Goal: Task Accomplishment & Management: Manage account settings

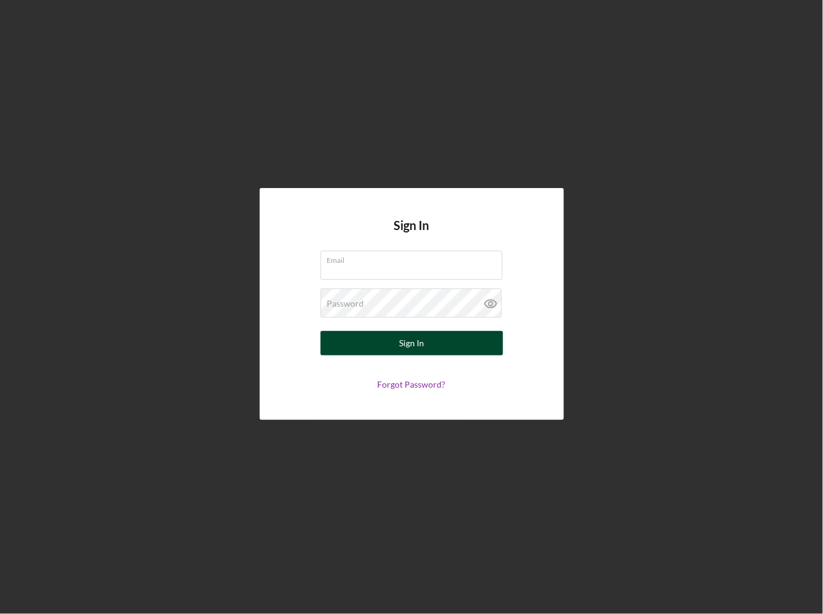
type input "[EMAIL_ADDRESS][DOMAIN_NAME]"
click at [349, 339] on button "Sign In" at bounding box center [412, 343] width 182 height 24
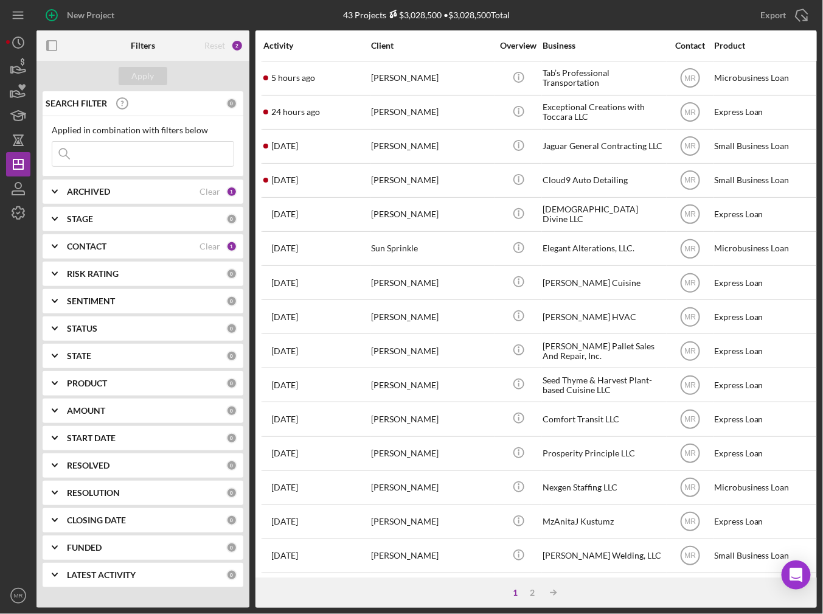
click at [114, 154] on input at bounding box center [142, 154] width 181 height 24
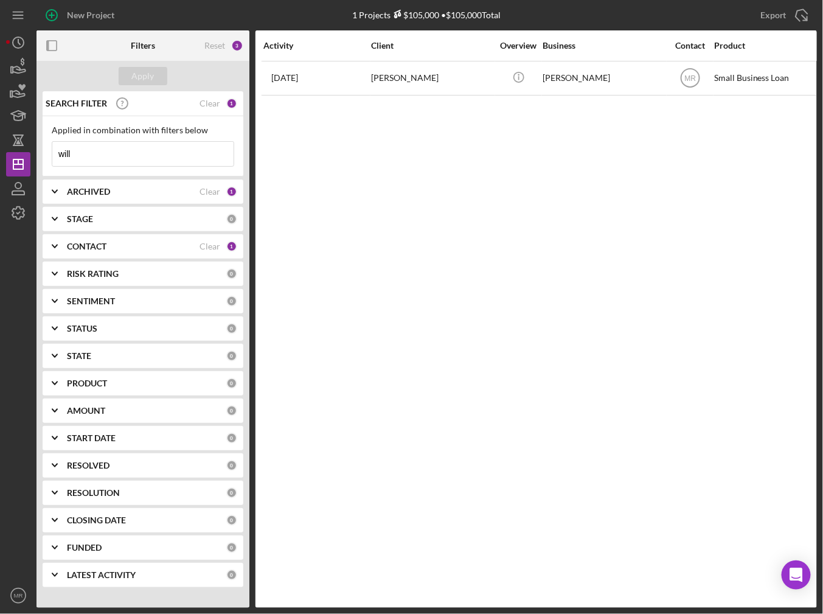
type input "will"
click at [310, 100] on div "Activity Client Overview Business Contact Product Category Amount Started Closi…" at bounding box center [535, 318] width 561 height 577
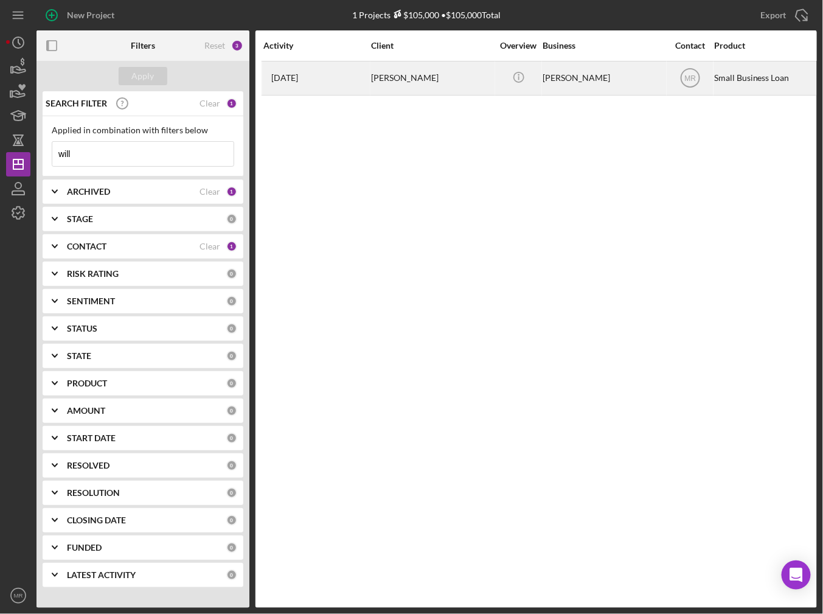
click at [320, 86] on div "[DATE] [PERSON_NAME]" at bounding box center [316, 78] width 106 height 32
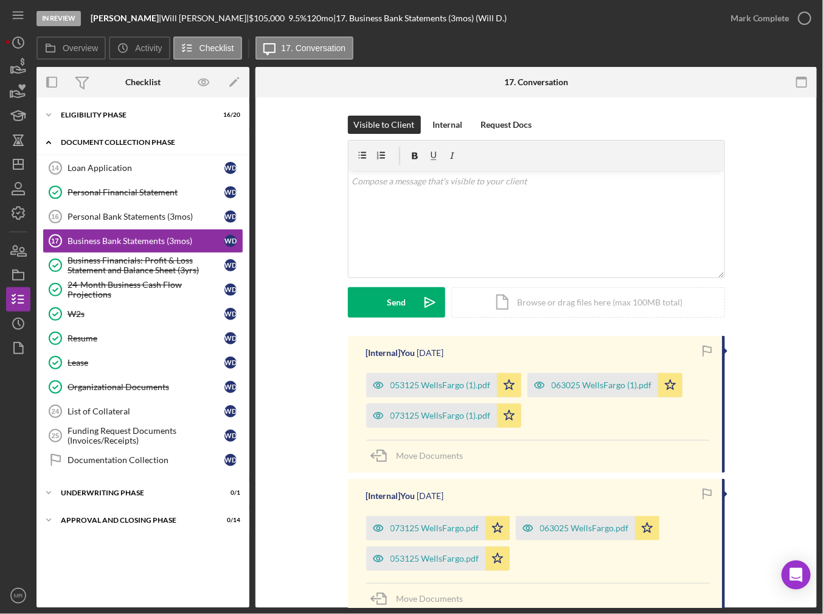
click at [96, 139] on div "Document Collection Phase" at bounding box center [147, 142] width 173 height 7
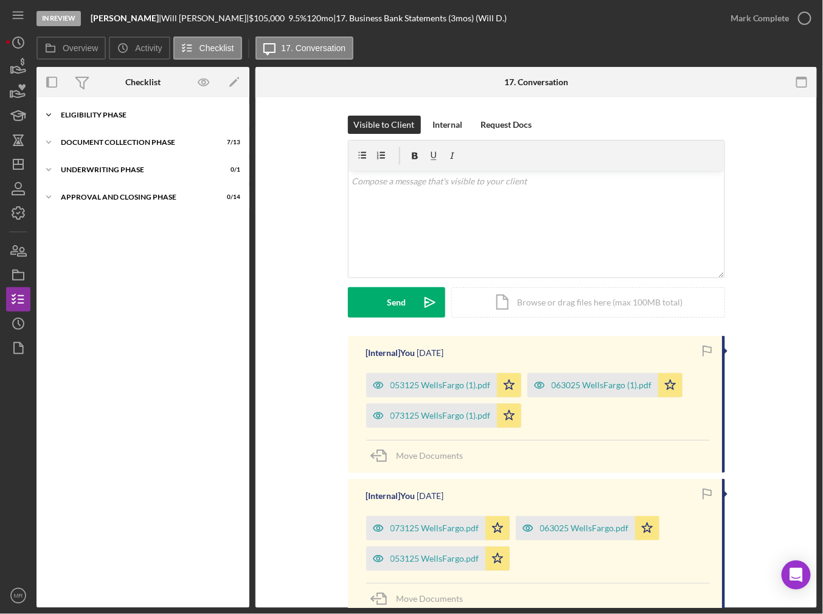
click at [108, 111] on div "Icon/Expander Eligibility Phase 16 / 20" at bounding box center [142, 115] width 213 height 24
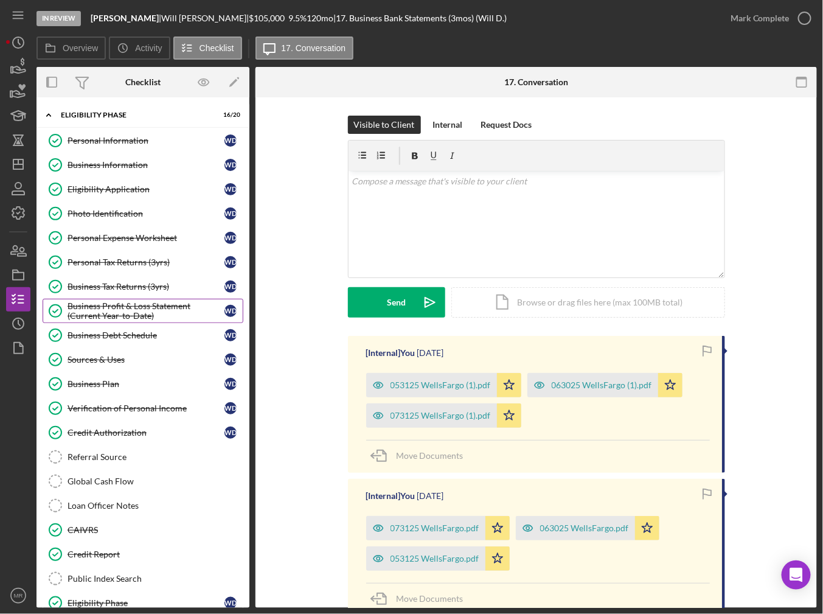
click at [136, 314] on div "Business Profit & Loss Statement (Current Year-to-Date)" at bounding box center [146, 310] width 157 height 19
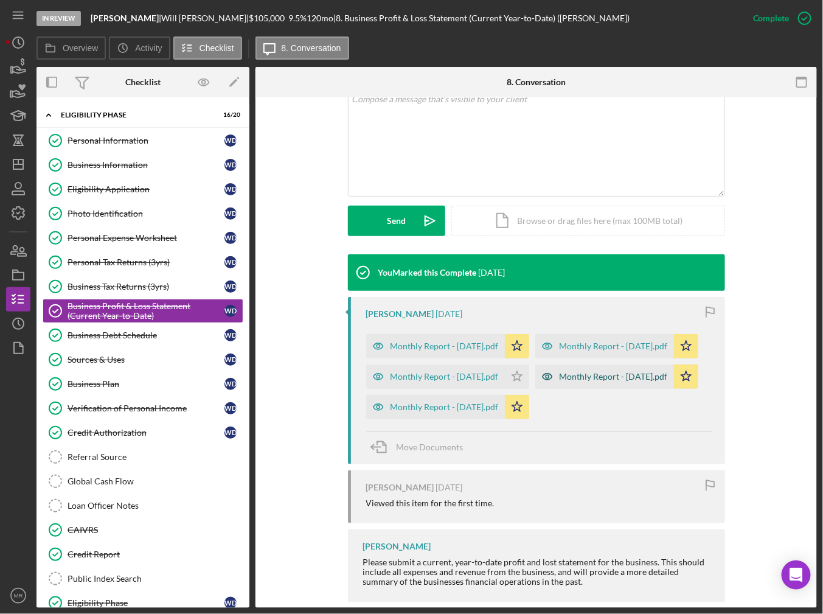
scroll to position [304, 0]
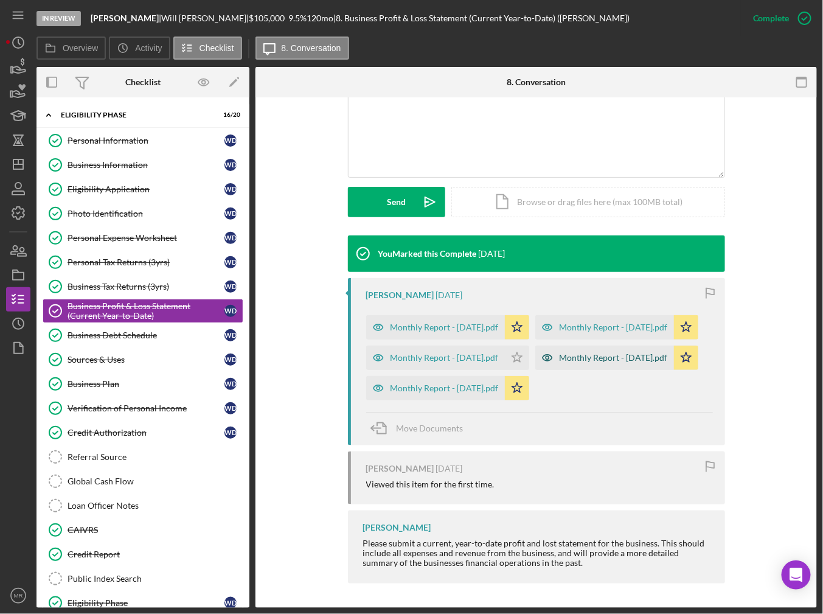
click at [560, 363] on div "Monthly Report - [DATE].pdf" at bounding box center [614, 358] width 108 height 10
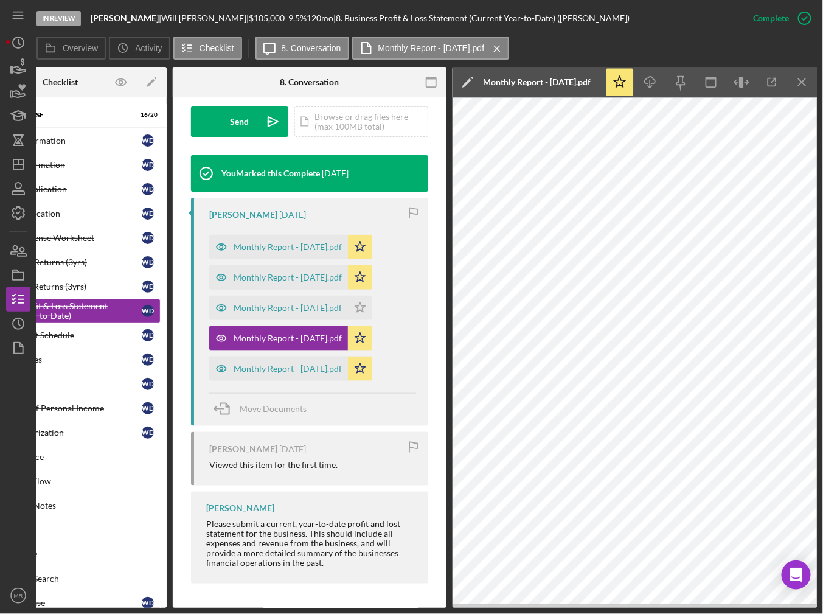
scroll to position [0, 0]
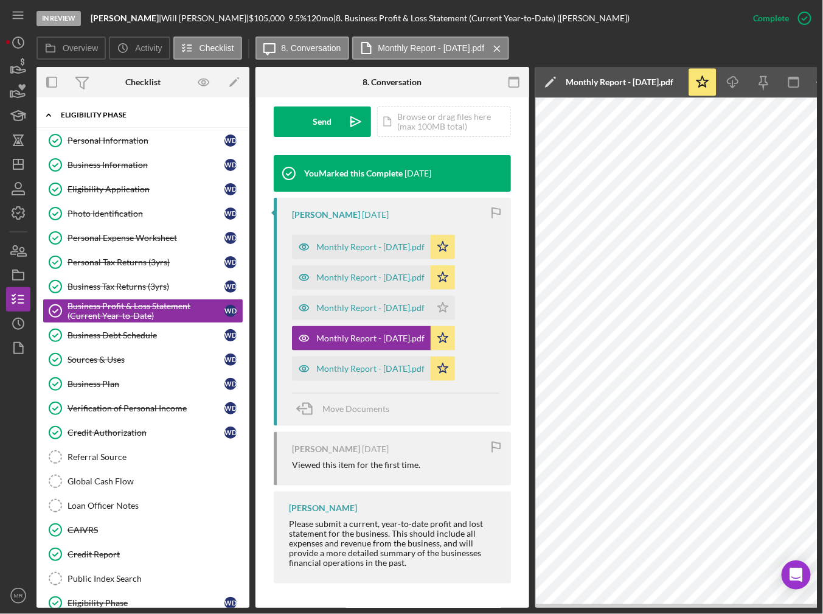
click at [92, 115] on div "Eligibility Phase" at bounding box center [147, 114] width 173 height 7
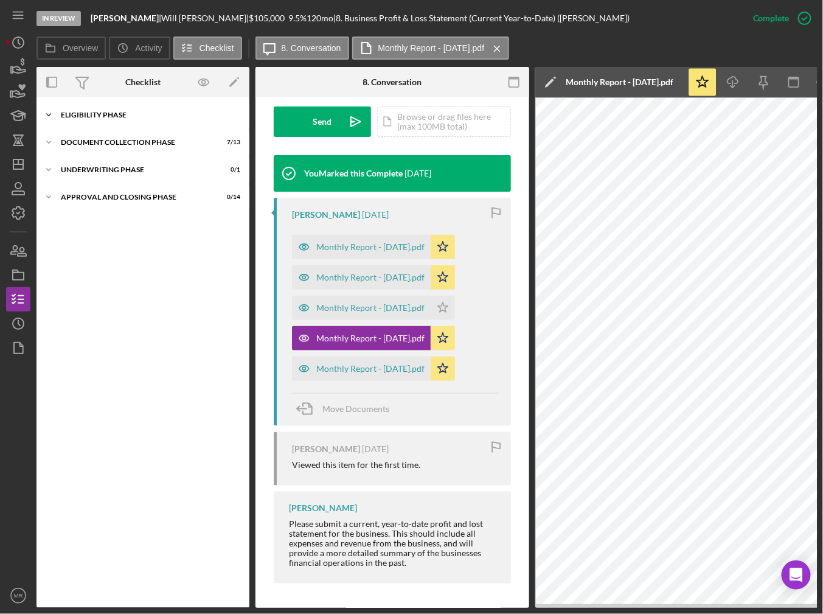
click at [90, 116] on div "Eligibility Phase" at bounding box center [147, 114] width 173 height 7
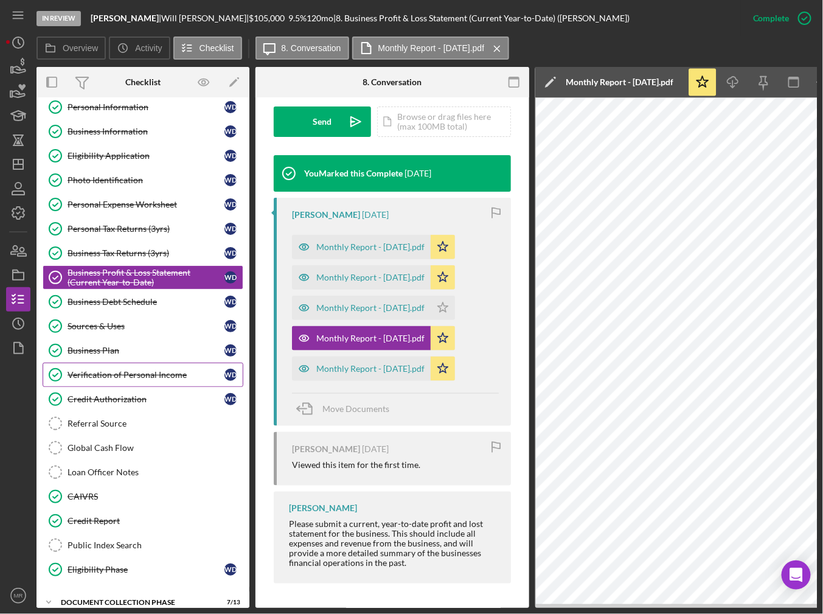
scroll to position [61, 0]
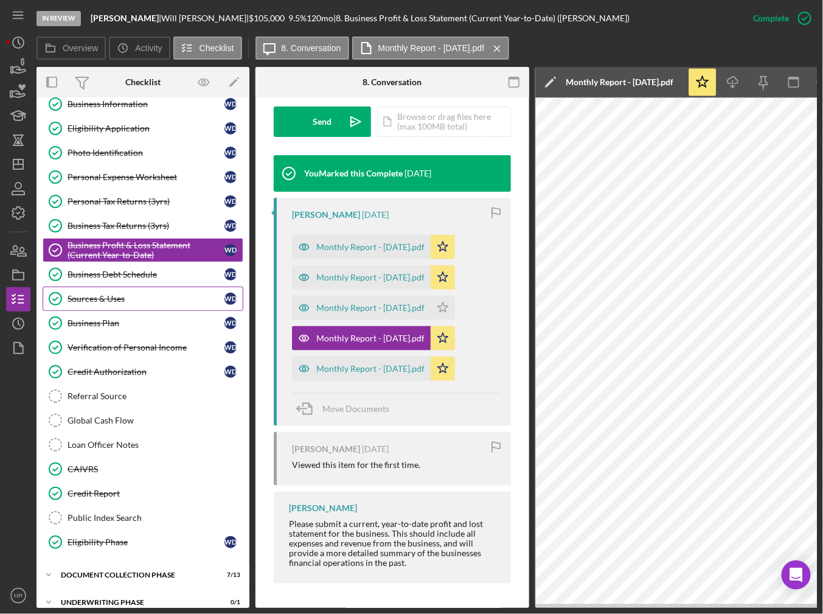
click at [137, 297] on div "Sources & Uses" at bounding box center [146, 299] width 157 height 10
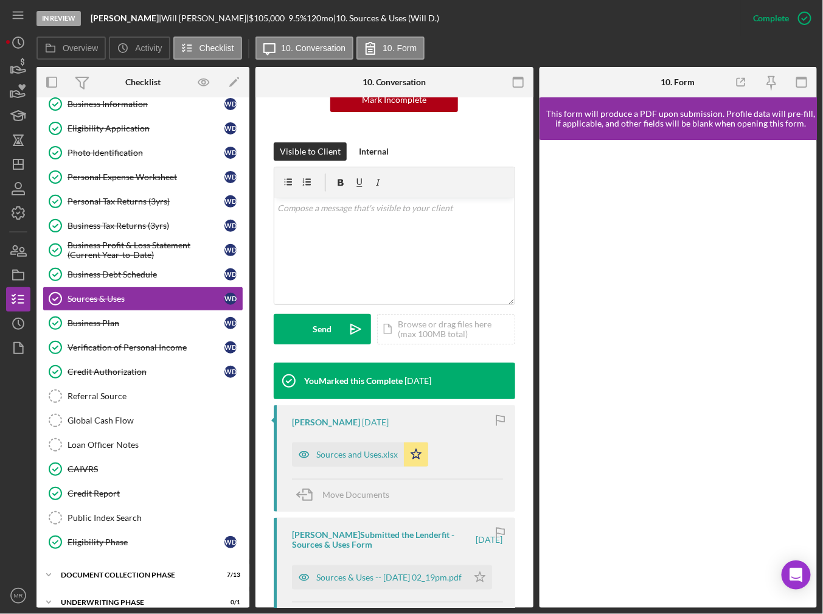
scroll to position [182, 0]
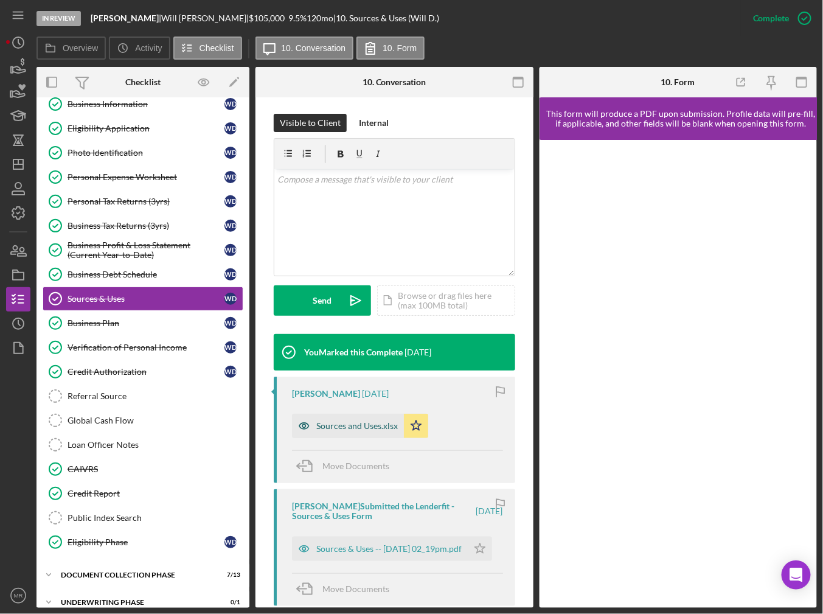
click at [352, 431] on div "Sources and Uses.xlsx" at bounding box center [348, 426] width 112 height 24
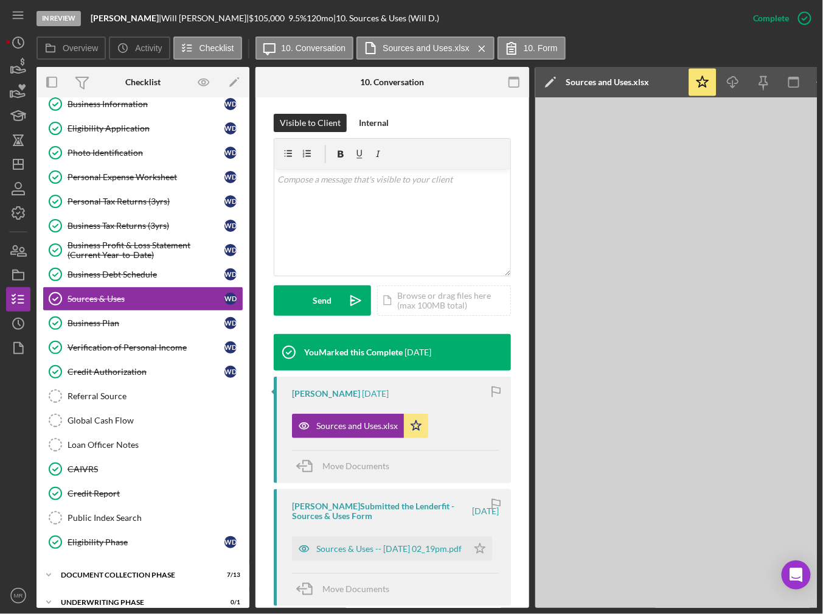
drag, startPoint x: 539, startPoint y: 609, endPoint x: 584, endPoint y: 605, distance: 45.2
click at [584, 605] on div "In Review [PERSON_NAME] | [PERSON_NAME] | $105,000 $105,000 9.5 % 120 mo | 10. …" at bounding box center [411, 307] width 823 height 614
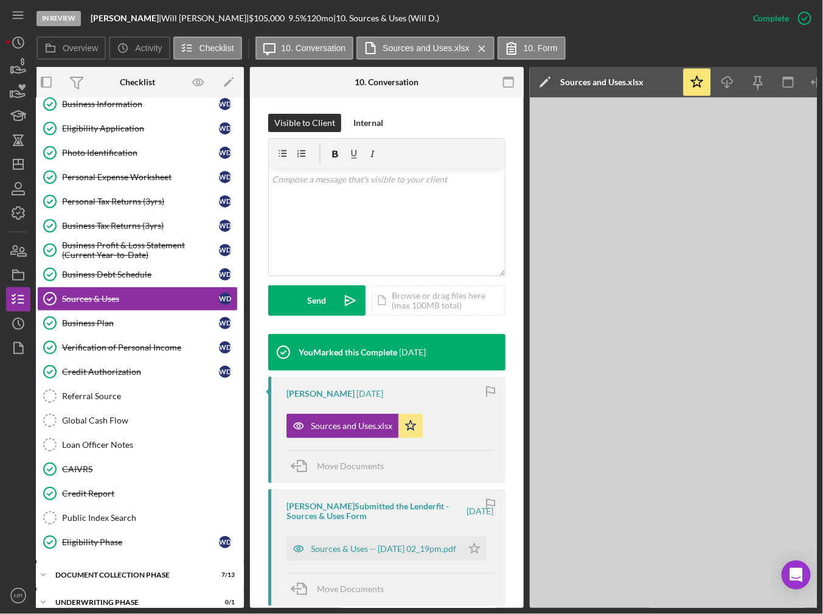
scroll to position [0, 0]
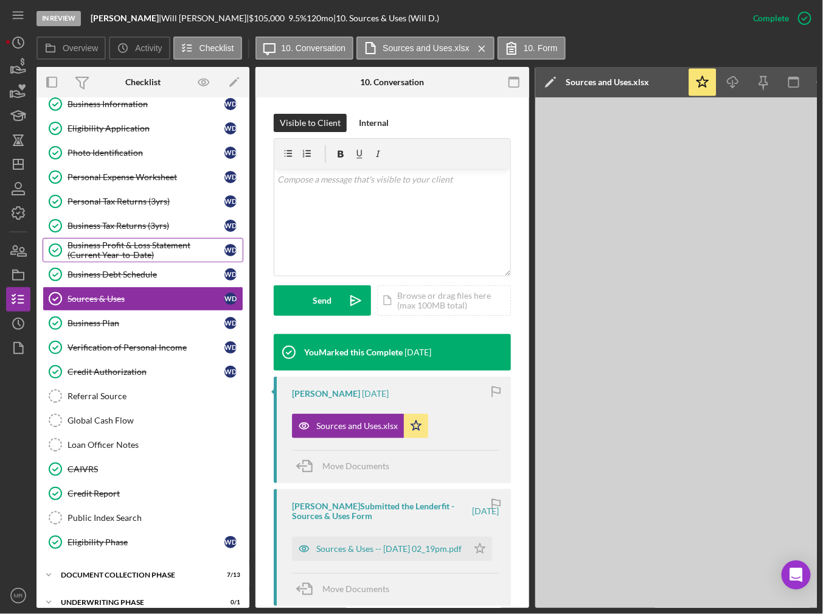
click at [122, 240] on div "Business Profit & Loss Statement (Current Year-to-Date)" at bounding box center [146, 249] width 157 height 19
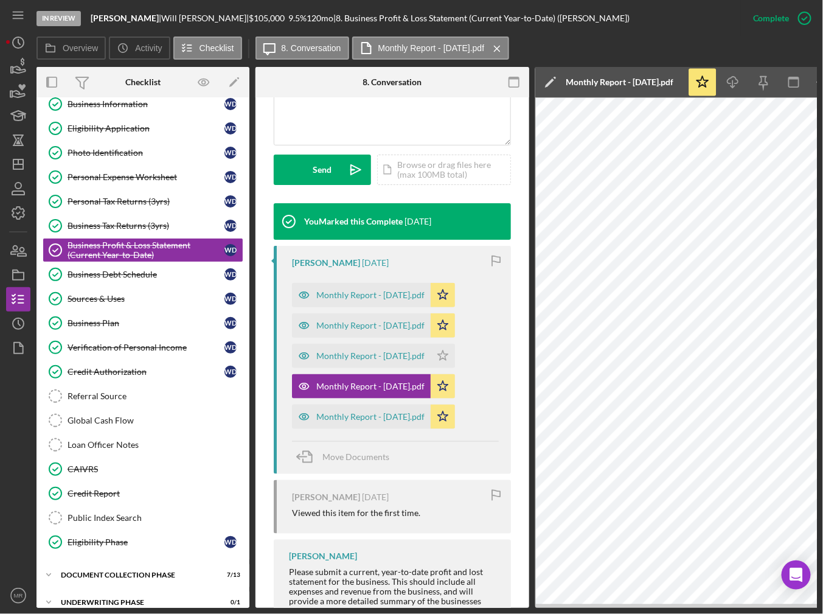
scroll to position [363, 0]
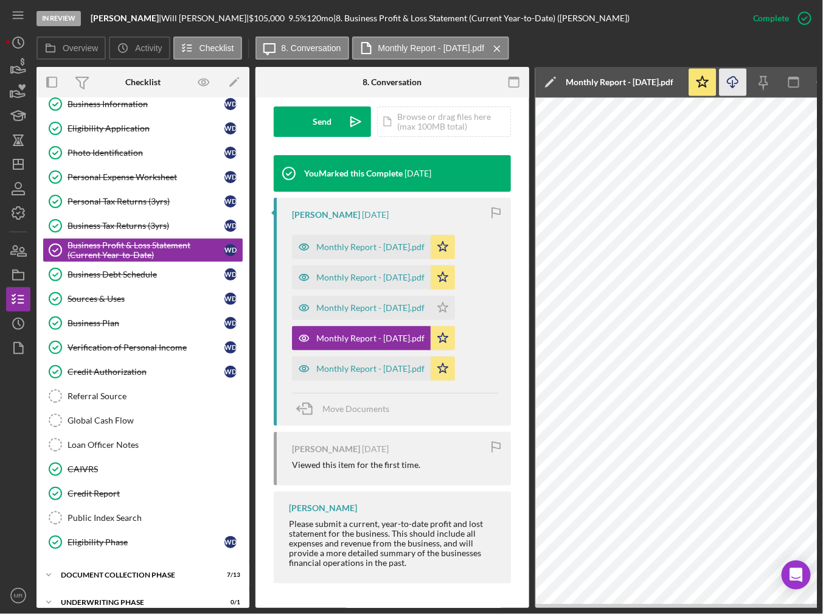
click at [737, 76] on icon "Icon/Download" at bounding box center [733, 82] width 27 height 27
click at [408, 274] on div "Monthly Report - [DATE].pdf" at bounding box center [370, 277] width 108 height 10
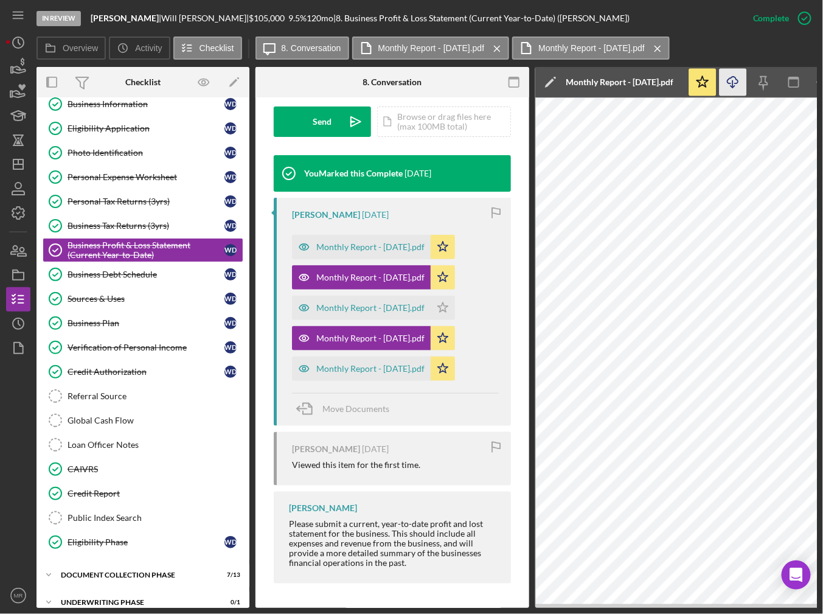
click at [728, 78] on icon "Icon/Download" at bounding box center [733, 82] width 27 height 27
click at [418, 245] on div "Monthly Report - [DATE].pdf" at bounding box center [370, 247] width 108 height 10
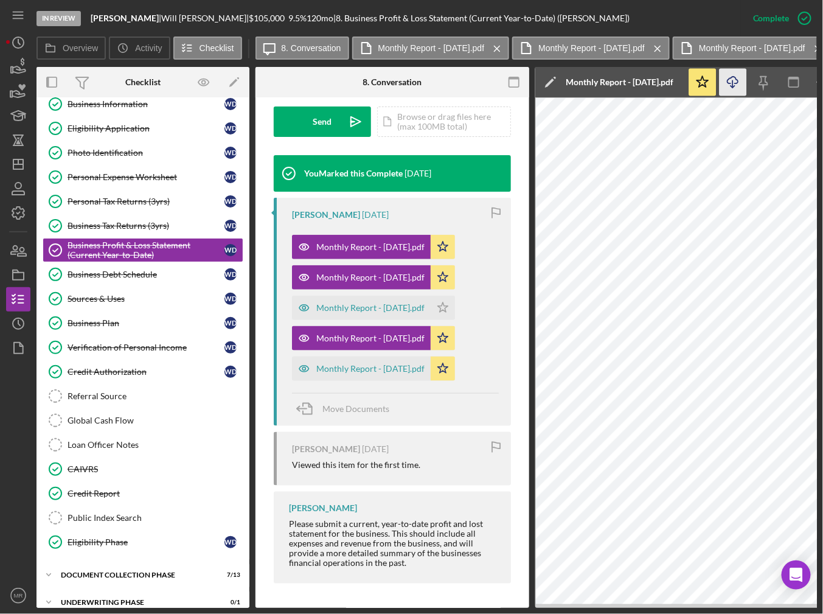
click at [732, 72] on icon "Icon/Download" at bounding box center [733, 82] width 27 height 27
click at [377, 372] on div "Monthly Report - [DATE].pdf" at bounding box center [361, 368] width 139 height 24
click at [725, 80] on icon "Icon/Download" at bounding box center [733, 82] width 27 height 27
click at [383, 296] on div "Monthly Report - [DATE].pdf" at bounding box center [361, 308] width 139 height 24
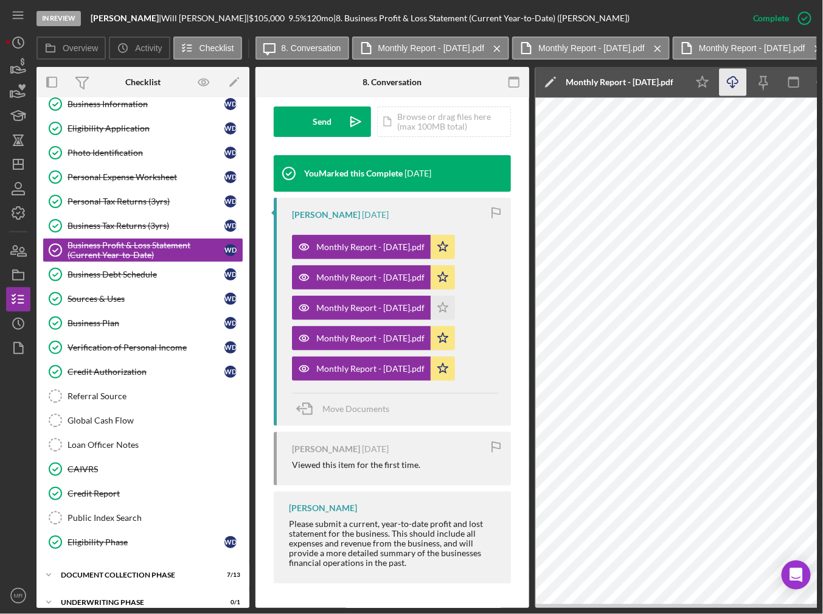
click at [723, 79] on icon "Icon/Download" at bounding box center [733, 82] width 27 height 27
